Goal: Task Accomplishment & Management: Use online tool/utility

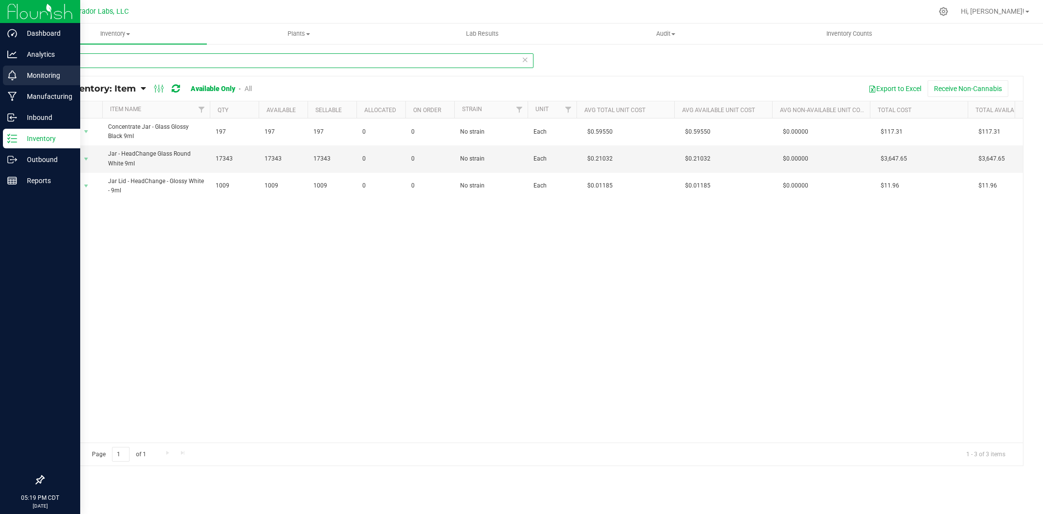
click at [22, 66] on div "Dashboard Analytics Monitoring Manufacturing Inbound Inventory Outbound Reports…" at bounding box center [521, 257] width 1043 height 514
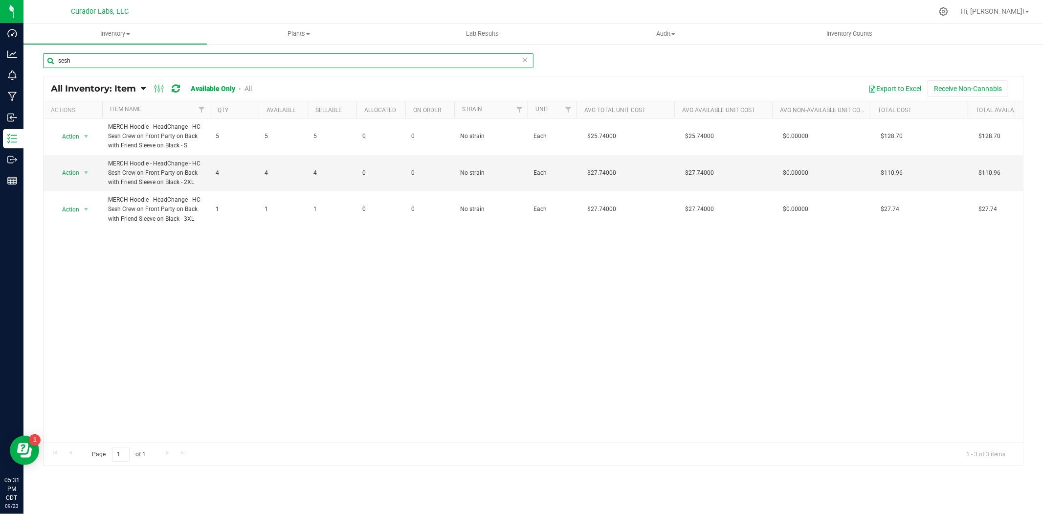
drag, startPoint x: -213, startPoint y: 27, endPoint x: -235, endPoint y: 23, distance: 22.5
click at [0, 23] on html "Dashboard Analytics Monitoring Manufacturing Inbound Inventory Outbound Reports…" at bounding box center [521, 257] width 1043 height 514
paste input "Cart - HeadChange - Live Rosin THC M [PERSON_NAME] - 5ml"
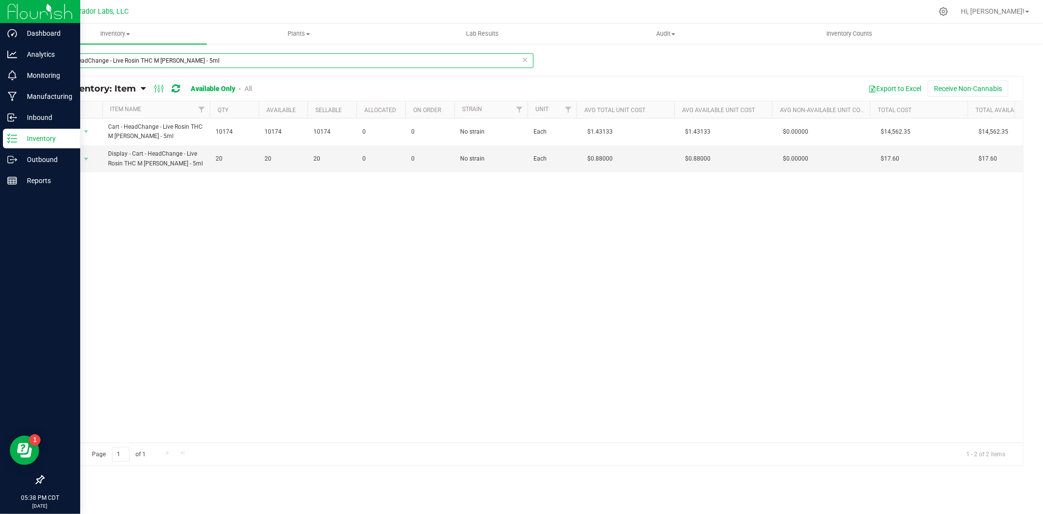
type input "Cart - HeadChange - Live Rosin THC M [PERSON_NAME] - 5ml"
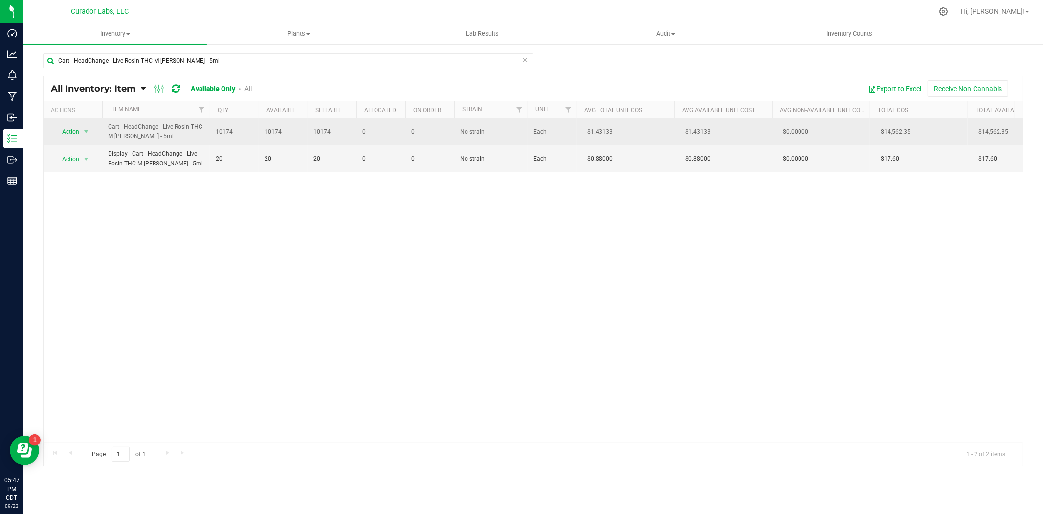
click at [70, 135] on span "Action" at bounding box center [66, 132] width 26 height 14
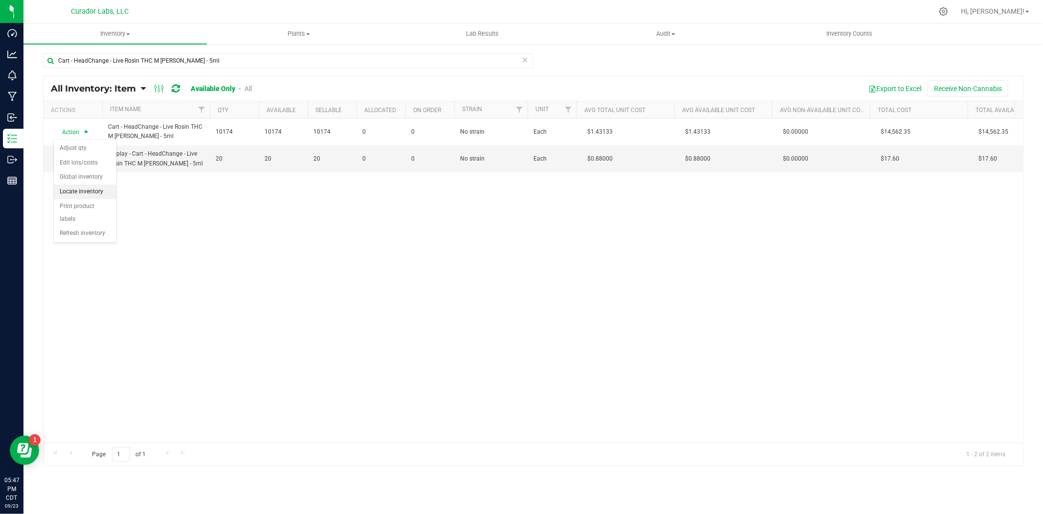
click at [86, 191] on li "Locate inventory" at bounding box center [85, 191] width 63 height 15
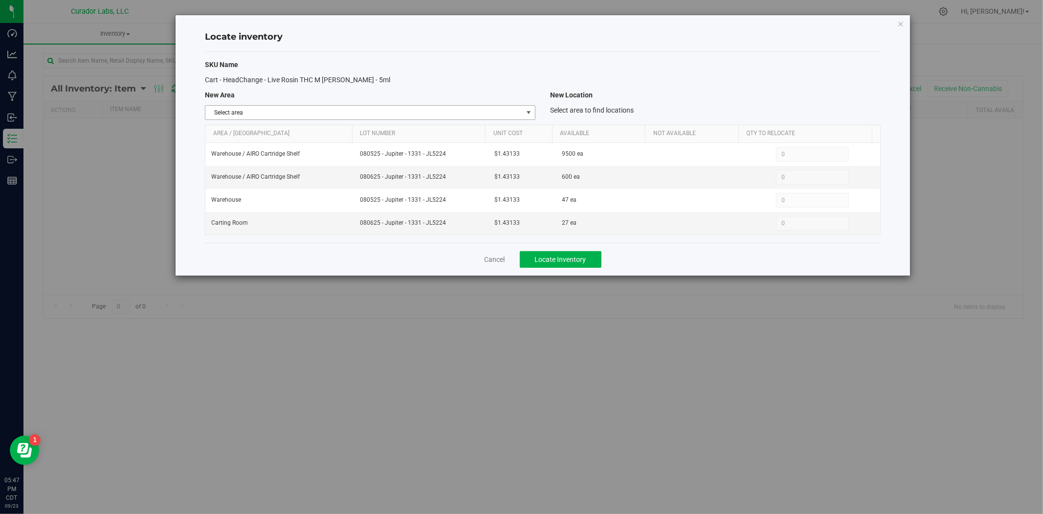
click at [285, 116] on span "Select area" at bounding box center [363, 113] width 317 height 14
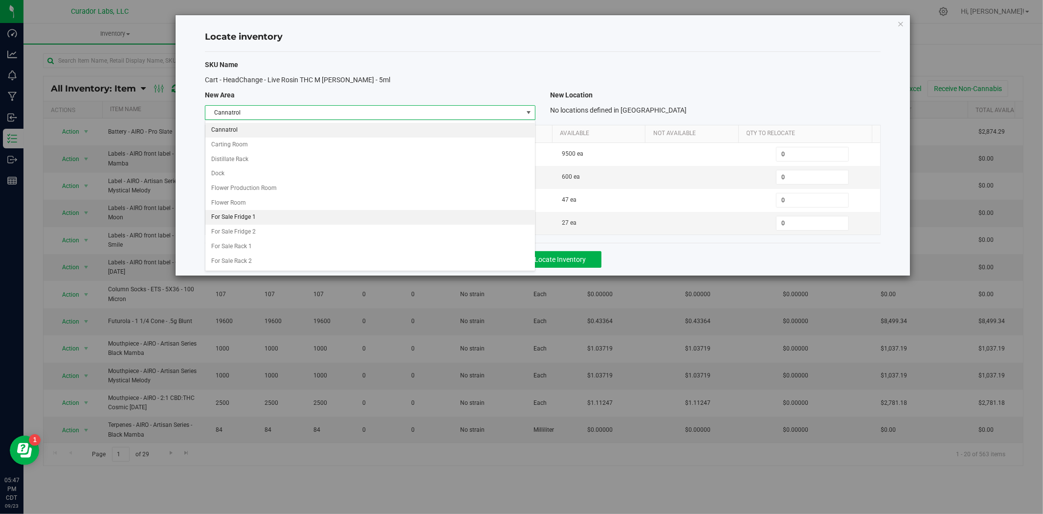
scroll to position [232, 0]
click at [252, 131] on li "Carting Room" at bounding box center [370, 129] width 330 height 15
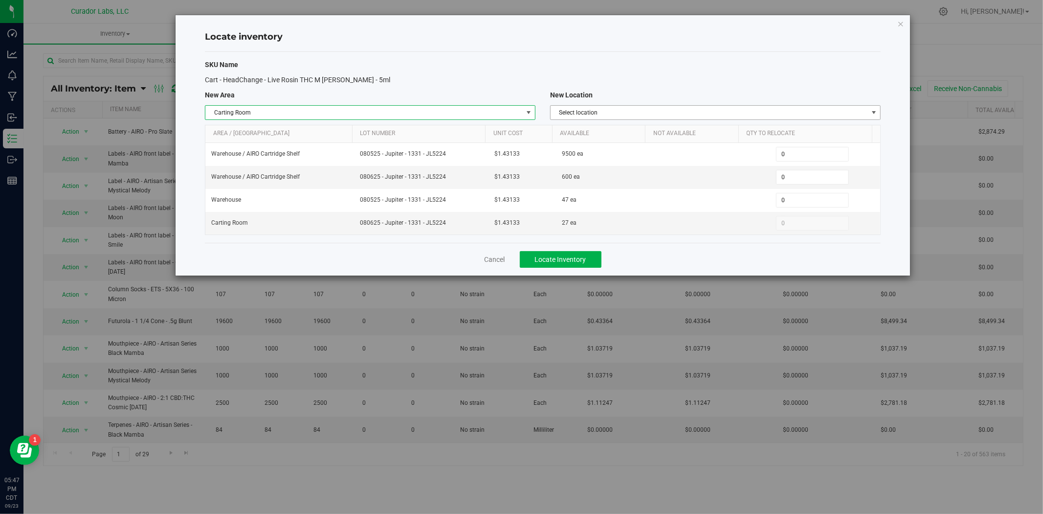
click at [598, 114] on span "Select location" at bounding box center [709, 113] width 317 height 14
click at [628, 72] on div "SKU Name Cart - HeadChange - Live Rosin THC M [PERSON_NAME] - 5ml New Area New …" at bounding box center [543, 147] width 676 height 191
drag, startPoint x: 446, startPoint y: 179, endPoint x: 356, endPoint y: 179, distance: 90.0
click at [356, 179] on td "080625 - Jupiter - 1331 - JL5224" at bounding box center [421, 177] width 135 height 23
copy span "080625 - Jupiter - 1331 - JL5224"
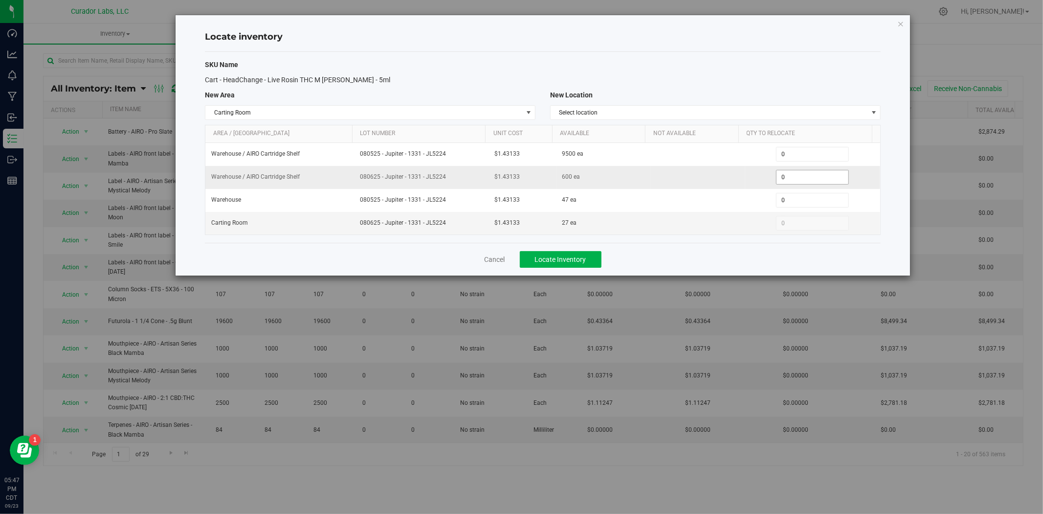
drag, startPoint x: 790, startPoint y: 178, endPoint x: 730, endPoint y: 181, distance: 59.8
click at [730, 181] on tr "Warehouse / AIRO Cartridge Shelf 080625 - Jupiter - 1331 - JL5224 $1.43133 600 …" at bounding box center [542, 177] width 675 height 23
type input "600"
drag, startPoint x: 545, startPoint y: 260, endPoint x: 455, endPoint y: 253, distance: 90.3
click at [545, 260] on span "Locate Inventory" at bounding box center [560, 259] width 51 height 8
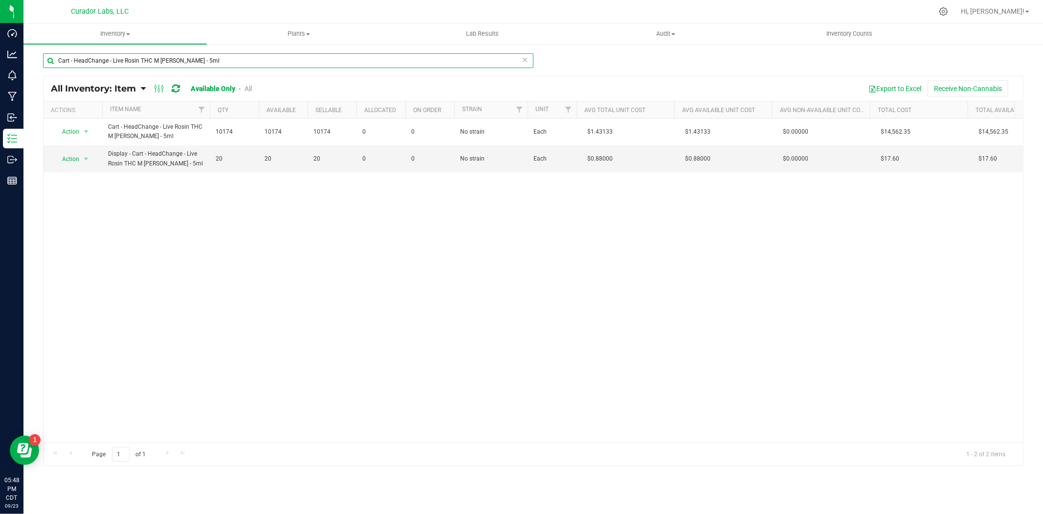
drag, startPoint x: 234, startPoint y: 60, endPoint x: -290, endPoint y: 54, distance: 524.0
click at [0, 54] on html "Dashboard Analytics Monitoring Manufacturing Inbound Inventory Outbound Reports…" at bounding box center [521, 257] width 1043 height 514
paste input "Mouthpiece - HeadChange - Live Rosin Rounded Ceramic Black"
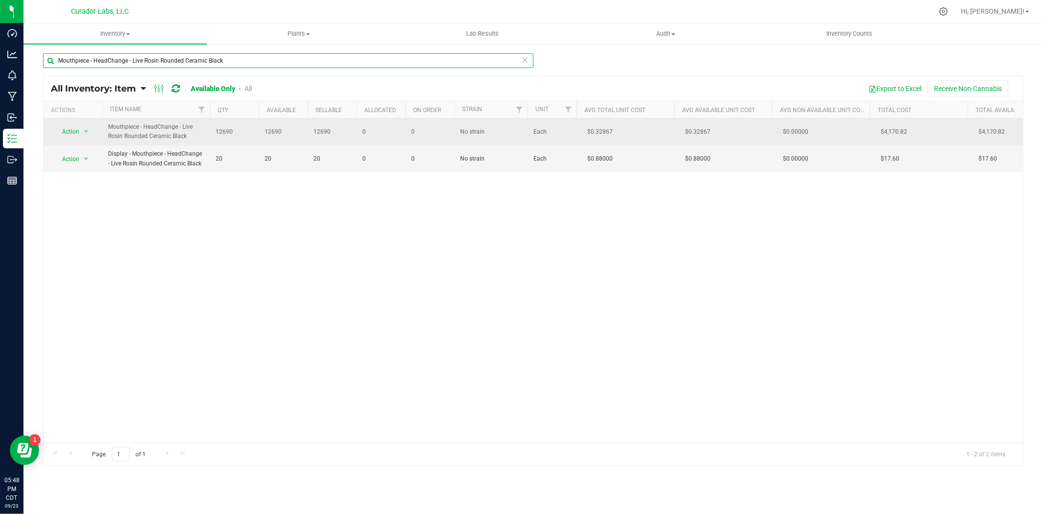
type input "Mouthpiece - HeadChange - Live Rosin Rounded Ceramic Black"
click at [91, 129] on span "select" at bounding box center [86, 132] width 12 height 14
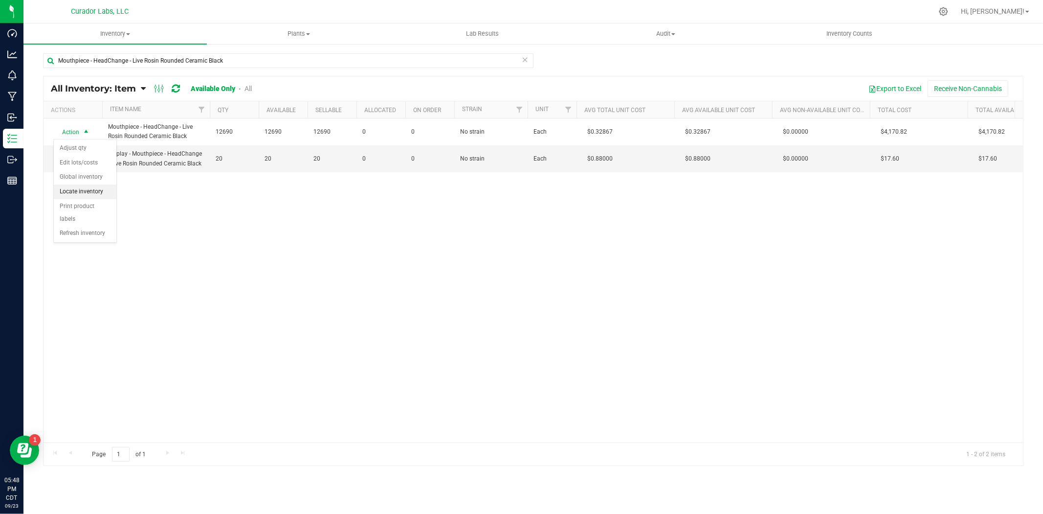
click at [96, 195] on li "Locate inventory" at bounding box center [85, 191] width 63 height 15
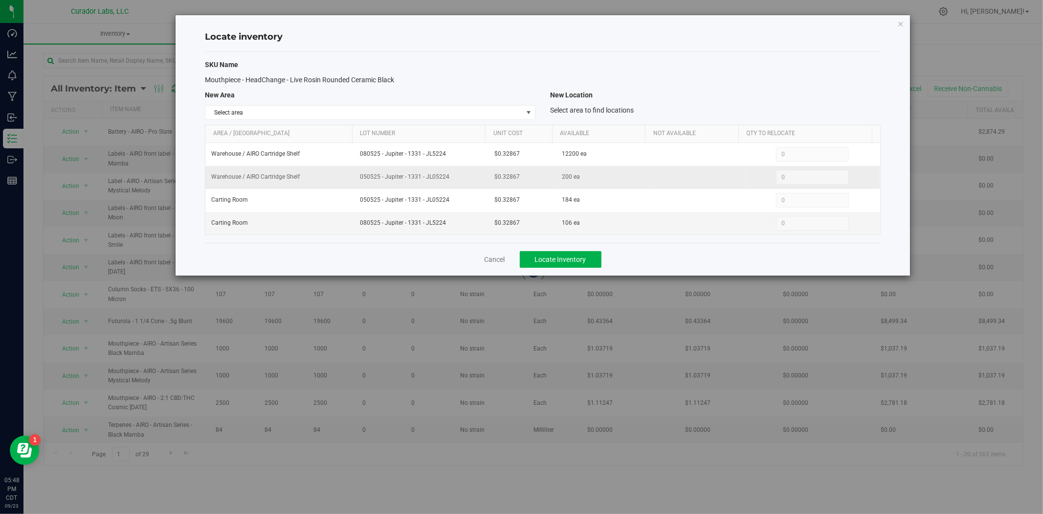
drag, startPoint x: 449, startPoint y: 178, endPoint x: 360, endPoint y: 183, distance: 89.7
click at [355, 183] on td "050525 - Jupiter - 1331 - JL05224" at bounding box center [421, 177] width 135 height 23
copy span "050525 - Jupiter - 1331 - JL05224"
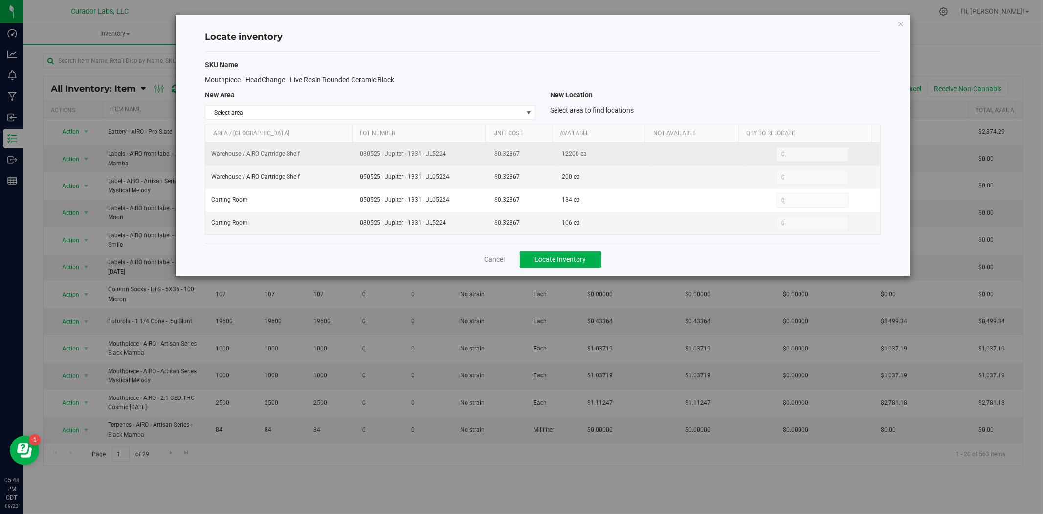
drag, startPoint x: 460, startPoint y: 155, endPoint x: 383, endPoint y: 161, distance: 78.0
click at [383, 161] on td "080525 - Jupiter - 1331 - JL5224" at bounding box center [421, 154] width 135 height 23
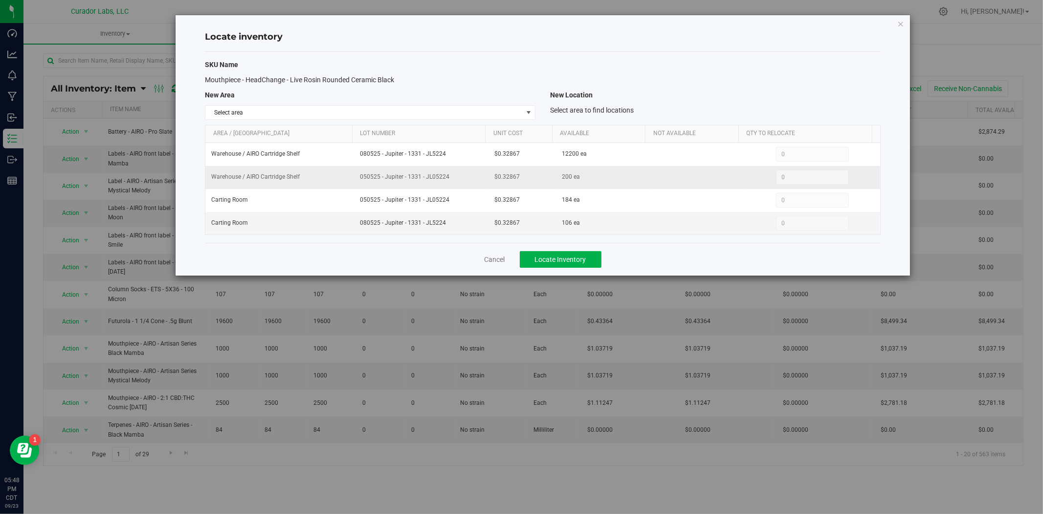
copy span "080525 - Jupiter - 1331 - JL5224"
drag, startPoint x: 449, startPoint y: 111, endPoint x: 442, endPoint y: 115, distance: 8.1
click at [449, 111] on span "Select area" at bounding box center [363, 113] width 317 height 14
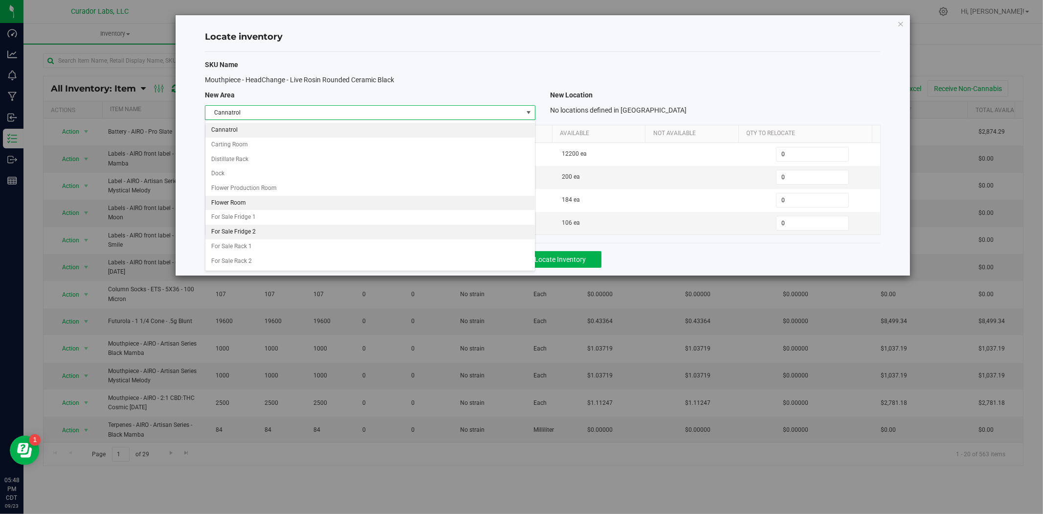
scroll to position [232, 0]
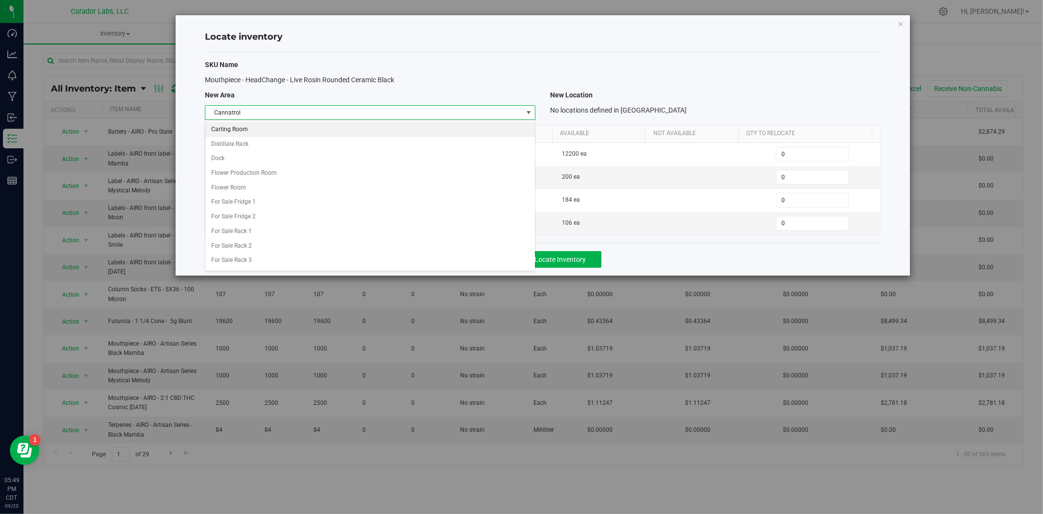
click at [247, 135] on li "Carting Room" at bounding box center [370, 129] width 330 height 15
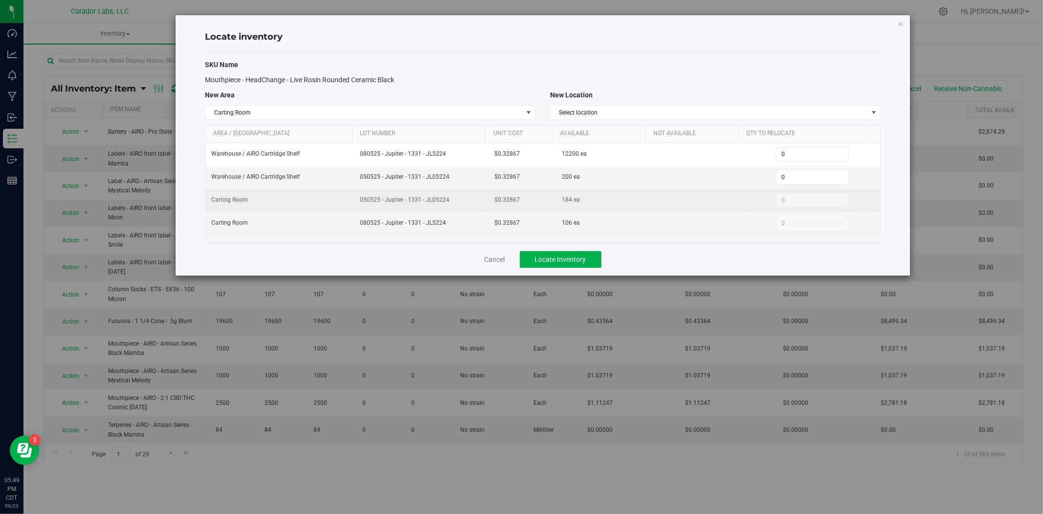
drag, startPoint x: 790, startPoint y: 188, endPoint x: 712, endPoint y: 191, distance: 78.3
click at [726, 189] on tbody "Warehouse / AIRO Cartridge Shelf 080525 - Jupiter - 1331 - JL5224 $0.32867 1220…" at bounding box center [542, 188] width 675 height 91
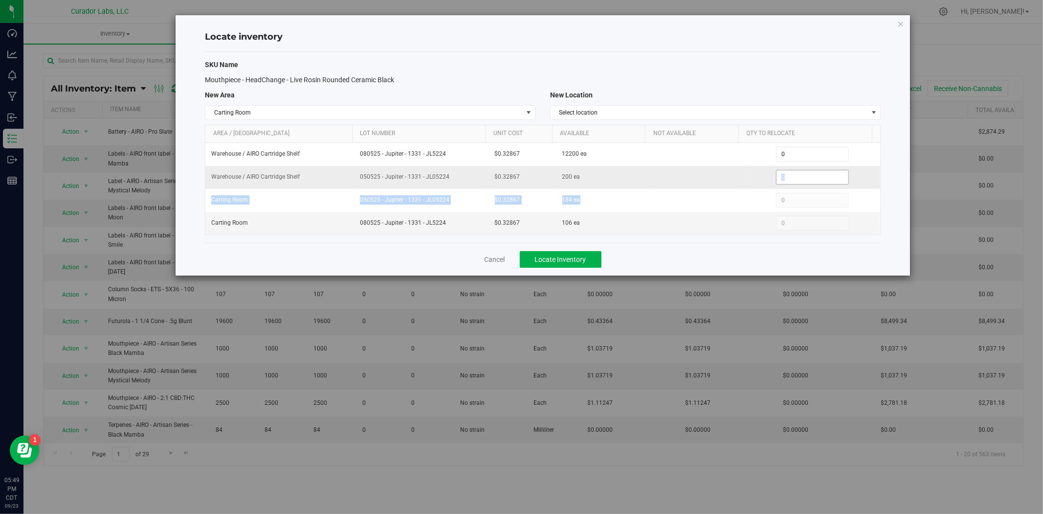
click at [781, 182] on span "0 0" at bounding box center [812, 177] width 73 height 15
drag, startPoint x: 776, startPoint y: 182, endPoint x: 744, endPoint y: 186, distance: 32.0
click at [746, 186] on td "0 0" at bounding box center [813, 177] width 135 height 23
type input "200"
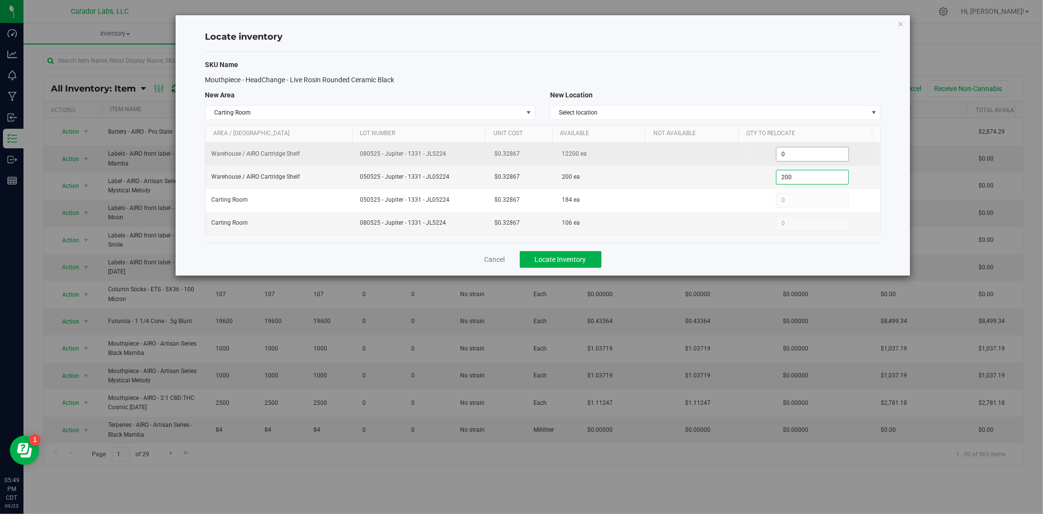
type input "200"
click at [783, 154] on span "0 0" at bounding box center [812, 154] width 73 height 15
type input "0"
type input "400"
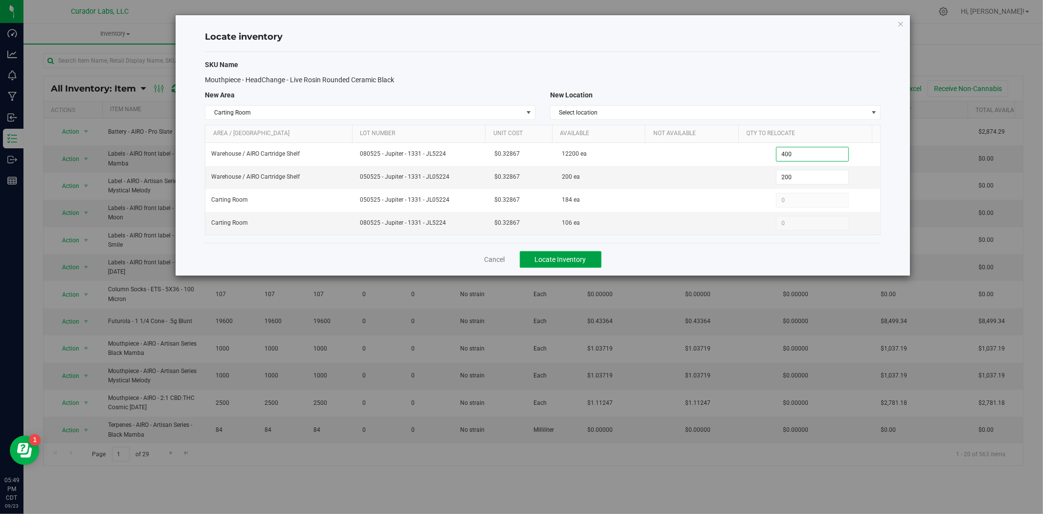
type input "400"
click at [583, 257] on span "Locate Inventory" at bounding box center [560, 259] width 51 height 8
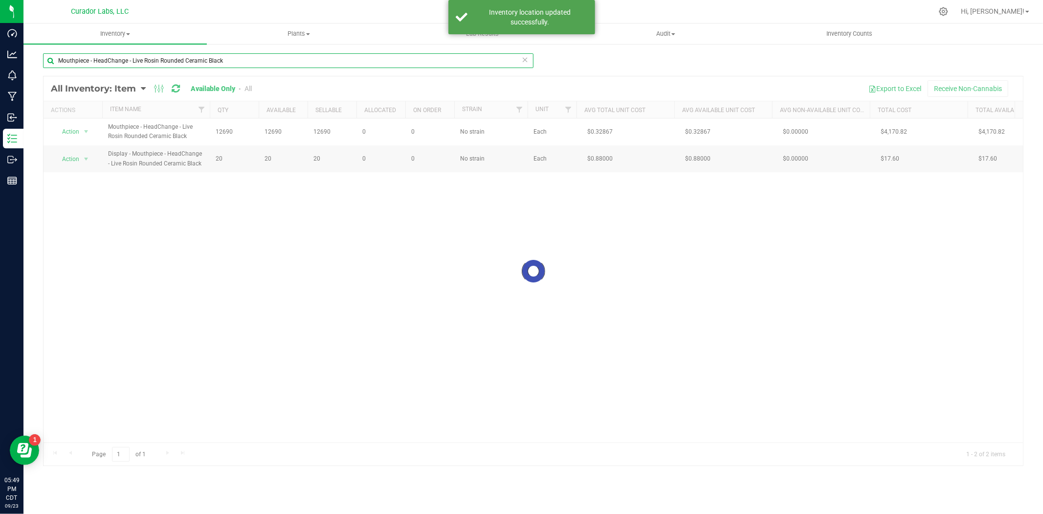
drag, startPoint x: 222, startPoint y: 63, endPoint x: -62, endPoint y: 57, distance: 283.8
click at [0, 57] on html "Dashboard Analytics Monitoring Manufacturing Inbound Inventory Outbound Reports…" at bounding box center [521, 257] width 1043 height 514
paste input "Cart - HeadChange - EZ Click Glass Live Resin THC M [PERSON_NAME] - 0.5mL"
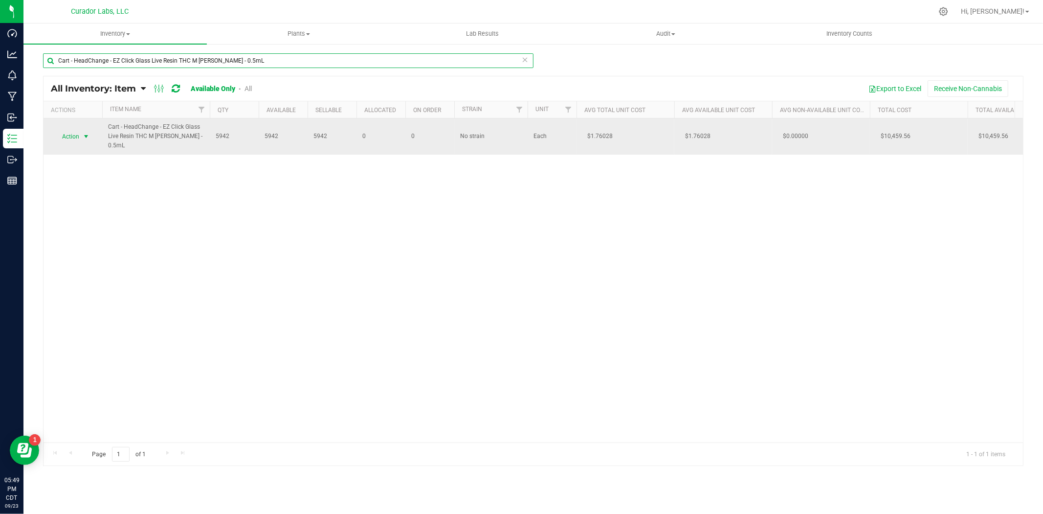
type input "Cart - HeadChange - EZ Click Glass Live Resin THC M [PERSON_NAME] - 0.5mL"
click at [82, 136] on span "select" at bounding box center [86, 137] width 8 height 8
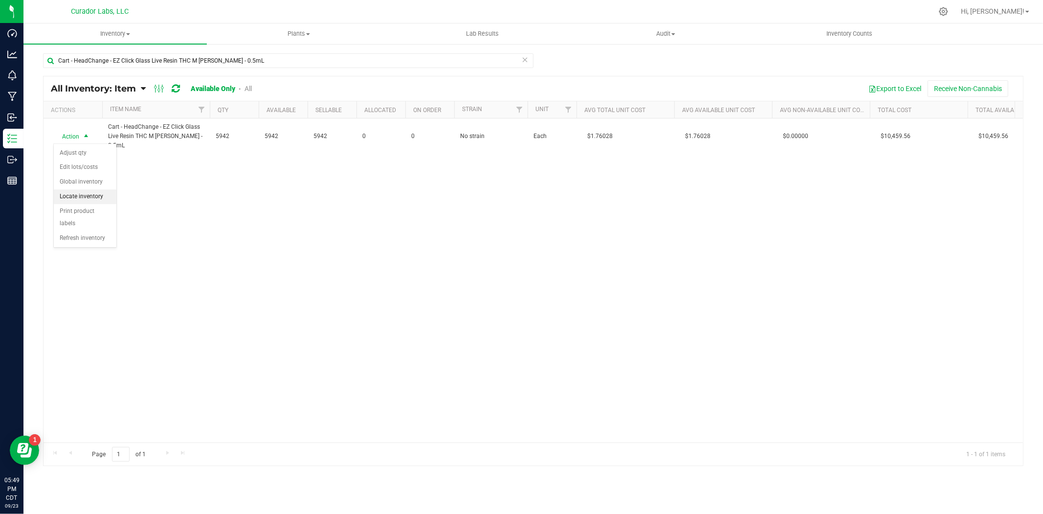
click at [91, 196] on li "Locate inventory" at bounding box center [85, 196] width 63 height 15
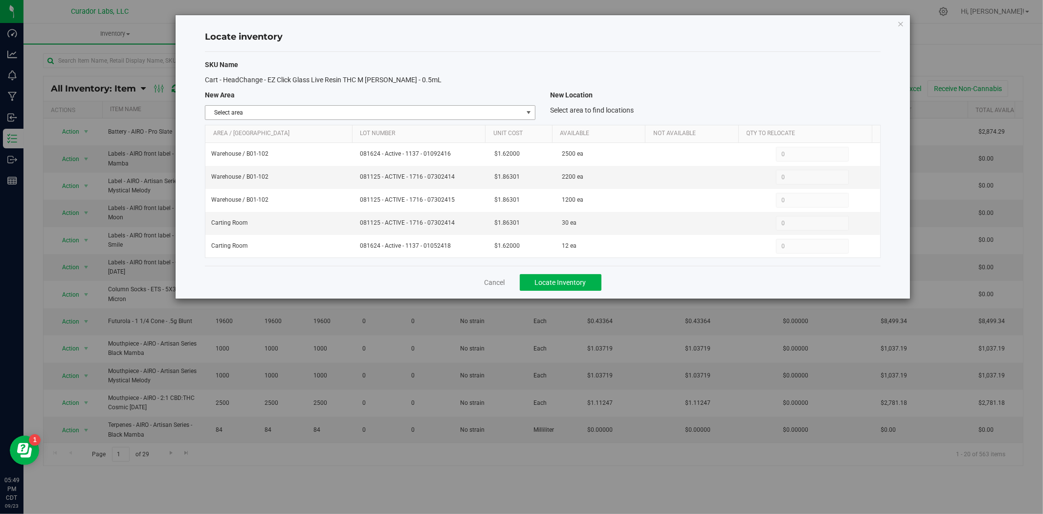
click at [386, 111] on span "Select area" at bounding box center [363, 113] width 317 height 14
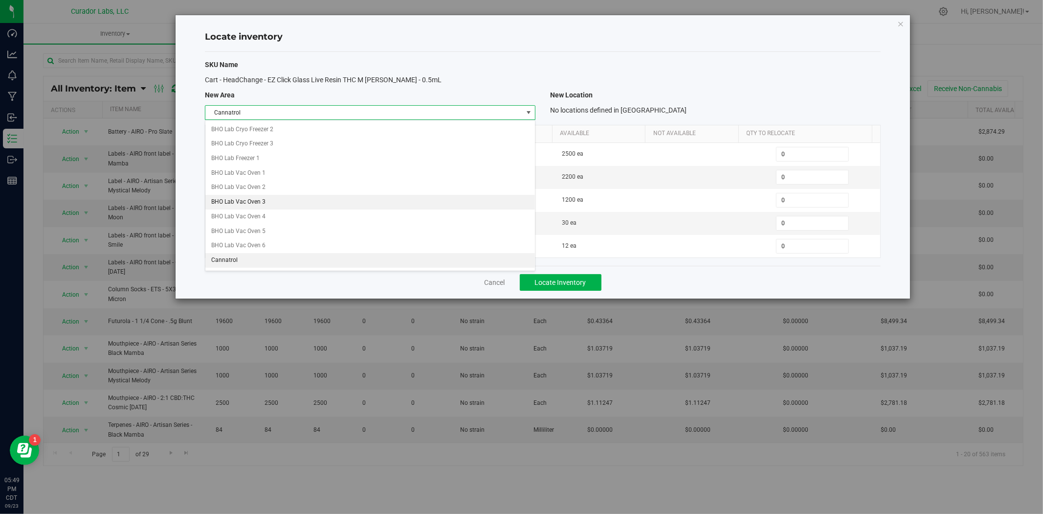
scroll to position [159, 0]
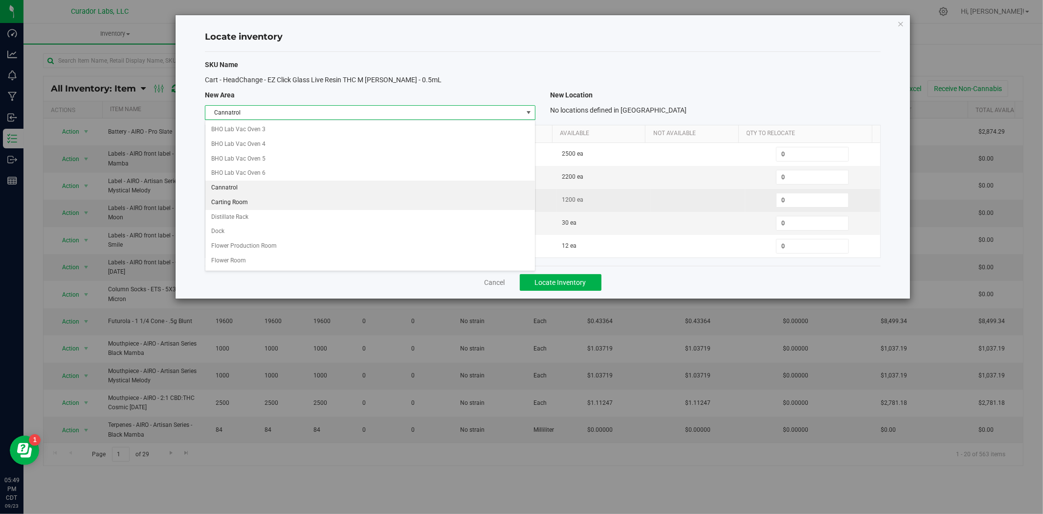
click at [276, 202] on li "Carting Room" at bounding box center [370, 202] width 330 height 15
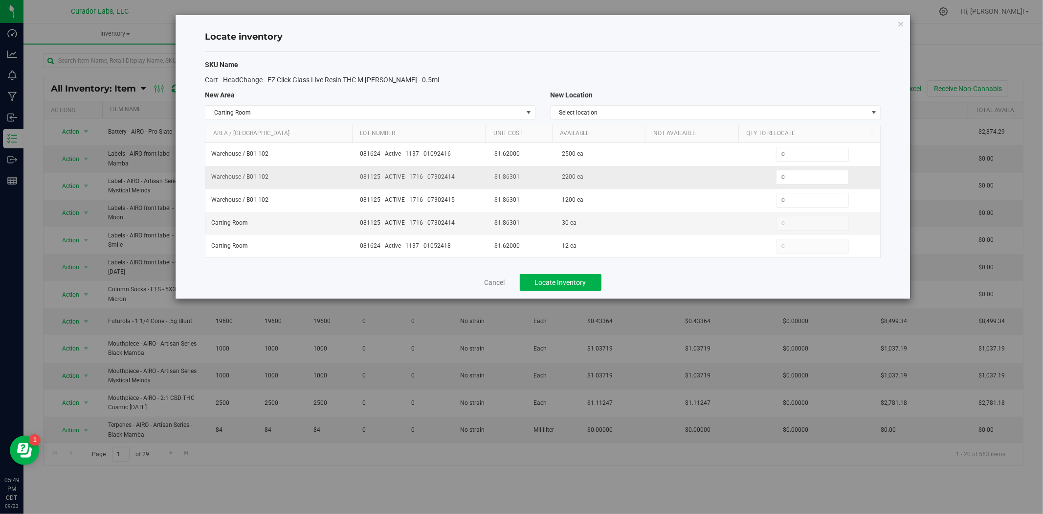
drag, startPoint x: 779, startPoint y: 184, endPoint x: 750, endPoint y: 187, distance: 29.5
click at [734, 188] on tr "Warehouse / B01-102 081125 - ACTIVE - 1716 - 07302414 $1.86301 2200 ea 0 0" at bounding box center [542, 177] width 675 height 23
click at [781, 180] on input "0" at bounding box center [813, 177] width 72 height 14
drag, startPoint x: 783, startPoint y: 179, endPoint x: 741, endPoint y: 179, distance: 42.1
click at [746, 179] on td "0 0" at bounding box center [813, 177] width 135 height 23
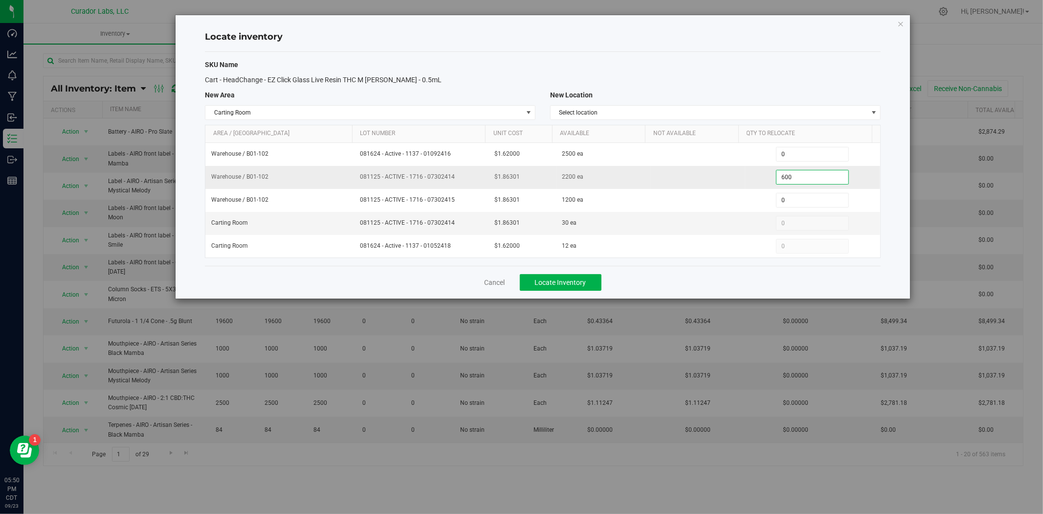
type input "600"
drag, startPoint x: 443, startPoint y: 178, endPoint x: 346, endPoint y: 179, distance: 96.4
click at [346, 179] on tr "Warehouse / B01-102 081125 - ACTIVE - 1716 - 07302414 $1.86301 2200 ea 600 600" at bounding box center [542, 177] width 675 height 23
copy tr "081125 - ACTIVE - 1716 - 07302414"
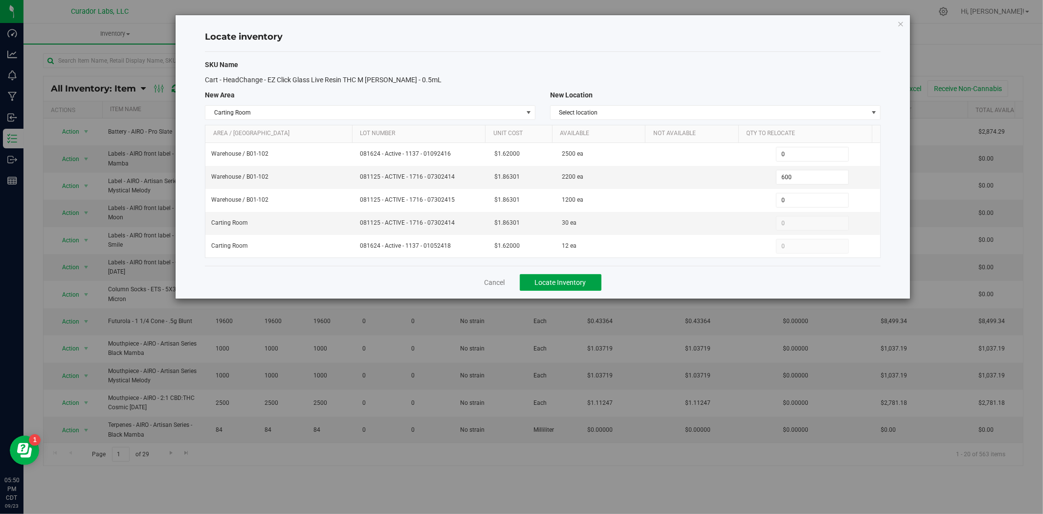
drag, startPoint x: 561, startPoint y: 290, endPoint x: 497, endPoint y: 295, distance: 63.8
click at [561, 290] on button "Locate Inventory" at bounding box center [561, 282] width 82 height 17
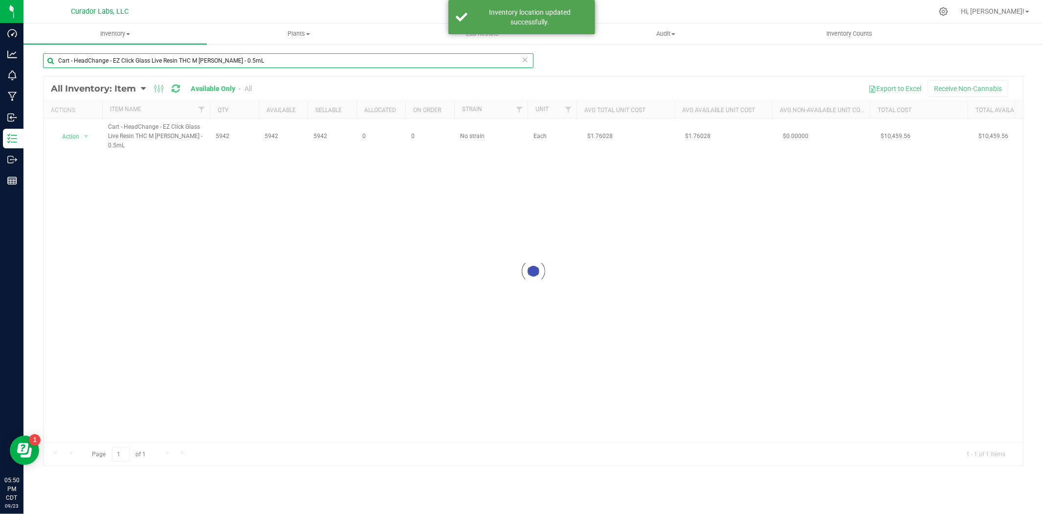
drag, startPoint x: 275, startPoint y: 64, endPoint x: -169, endPoint y: 64, distance: 444.2
click at [0, 64] on html "Dashboard Analytics Monitoring Manufacturing Inbound Inventory Outbound Reports…" at bounding box center [521, 257] width 1043 height 514
paste input "Mouthpiece - HeadChange - Live Resin Ceramic Barrel Black"
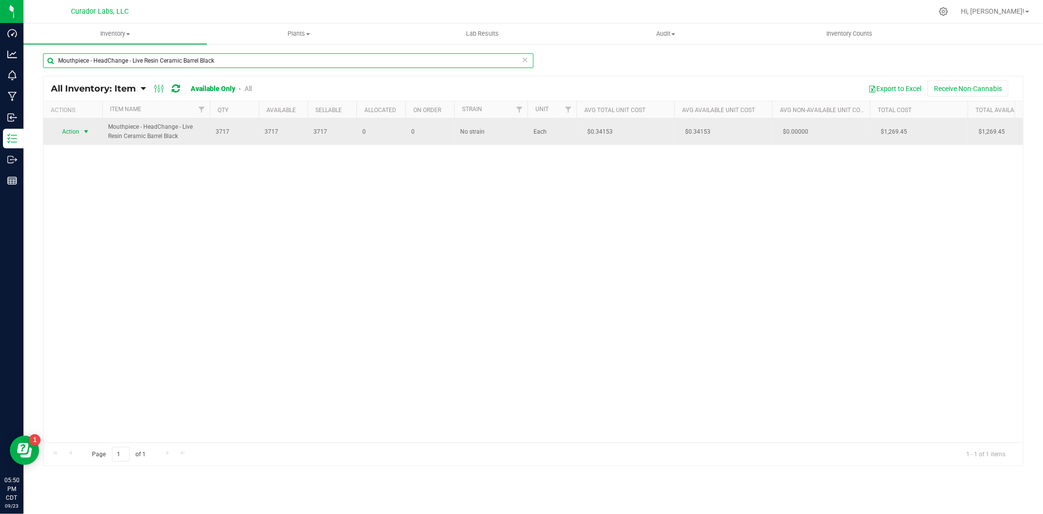
type input "Mouthpiece - HeadChange - Live Resin Ceramic Barrel Black"
click at [76, 129] on span "Action" at bounding box center [66, 132] width 26 height 14
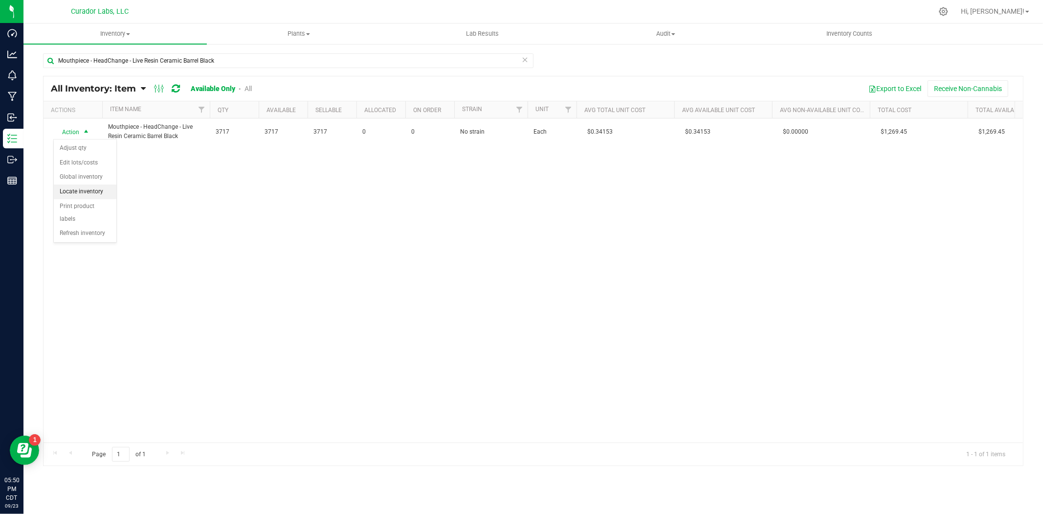
click at [77, 193] on li "Locate inventory" at bounding box center [85, 191] width 63 height 15
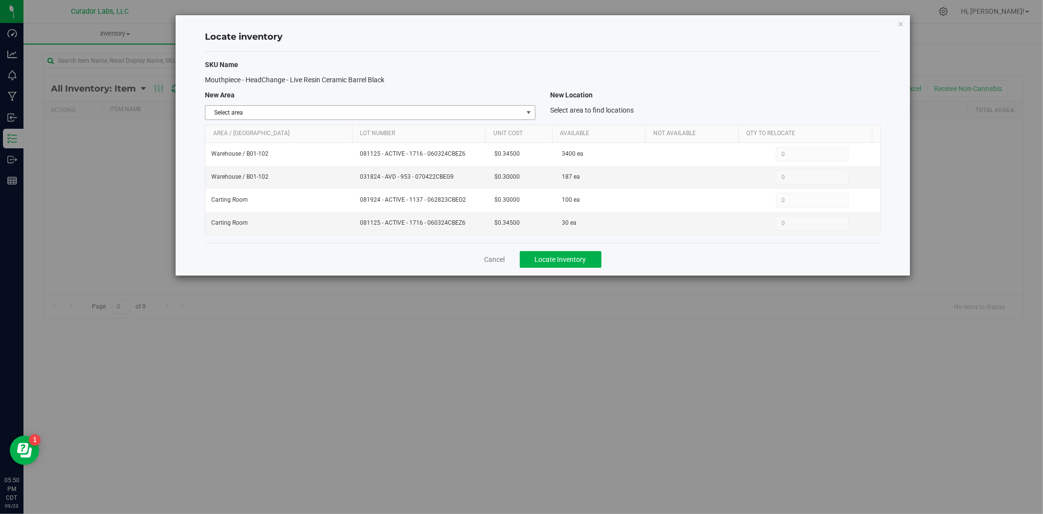
click at [316, 110] on span "Select area" at bounding box center [363, 113] width 317 height 14
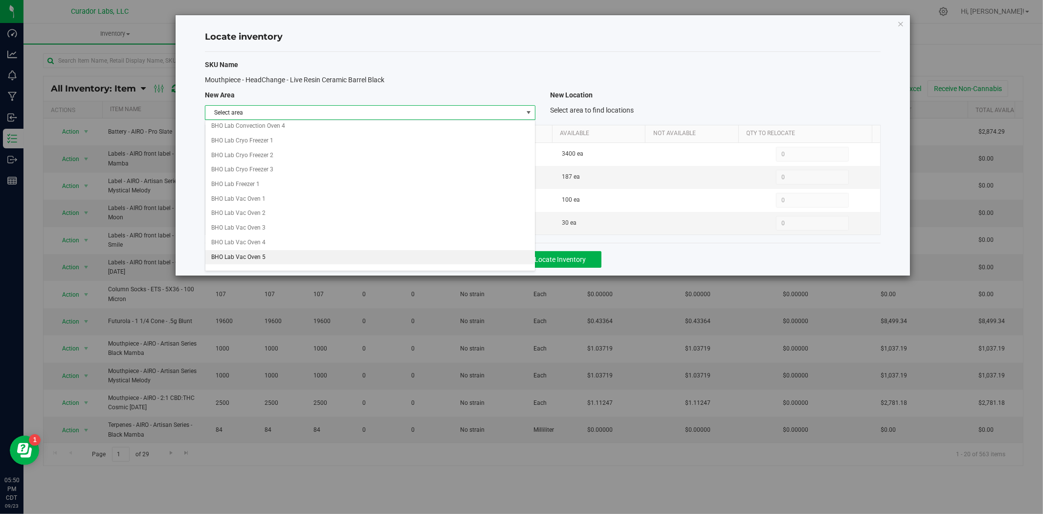
scroll to position [145, 0]
drag, startPoint x: 228, startPoint y: 218, endPoint x: 251, endPoint y: 208, distance: 25.0
click at [228, 218] on li "Carting Room" at bounding box center [370, 217] width 330 height 15
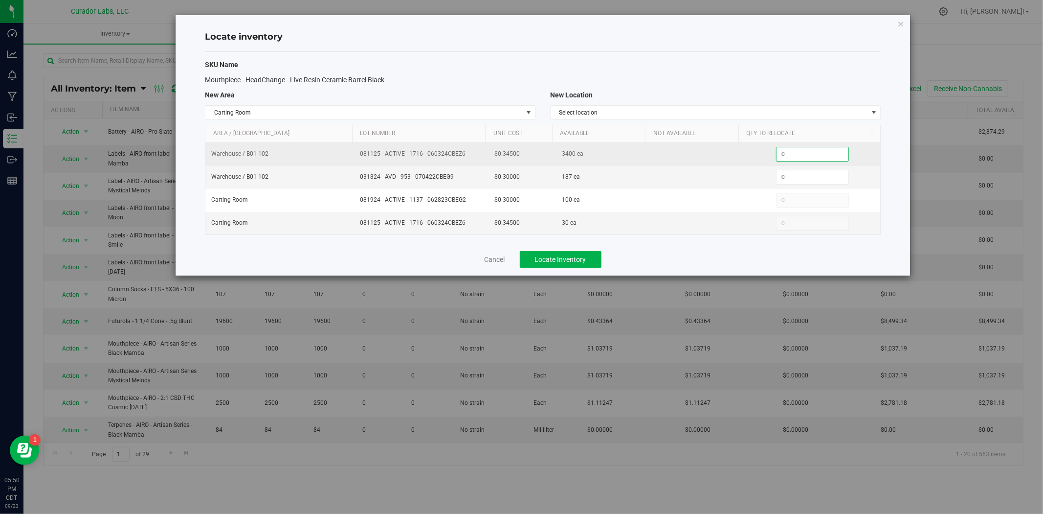
drag, startPoint x: 793, startPoint y: 157, endPoint x: 749, endPoint y: 155, distance: 43.6
click at [751, 156] on div "0 0" at bounding box center [812, 154] width 123 height 15
type input "600"
drag, startPoint x: 472, startPoint y: 154, endPoint x: 349, endPoint y: 154, distance: 122.3
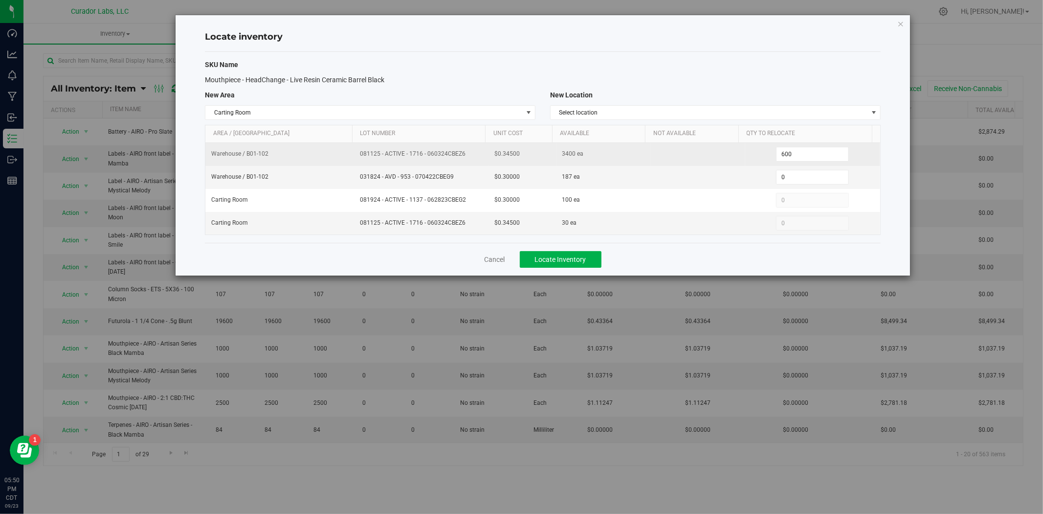
click at [349, 154] on tr "Warehouse / B01-102 081125 - ACTIVE - 1716 - 060324CBEZ6 $0.34500 3400 ea 600 6…" at bounding box center [542, 154] width 675 height 23
copy tr "081125 - ACTIVE - 1716 - 060324CBEZ6"
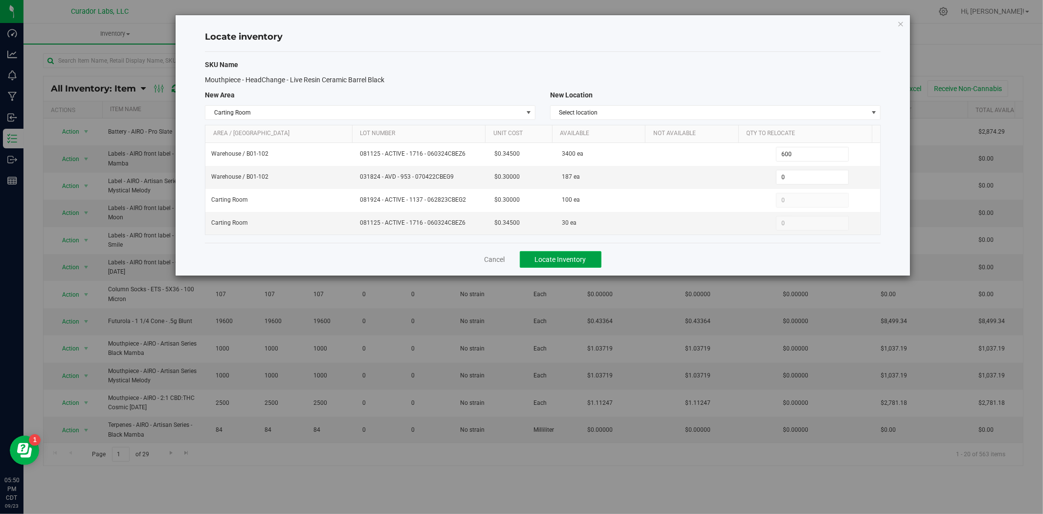
click at [579, 260] on span "Locate Inventory" at bounding box center [560, 259] width 51 height 8
